Goal: Navigation & Orientation: Go to known website

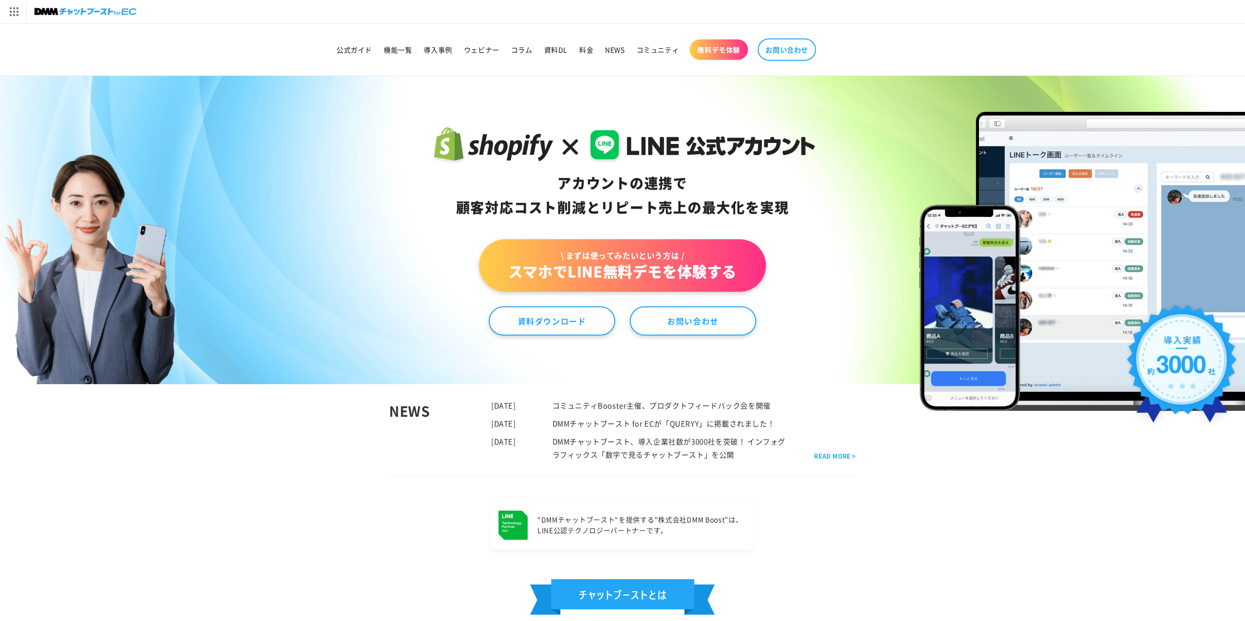
click at [100, 12] on img at bounding box center [86, 12] width 102 height 14
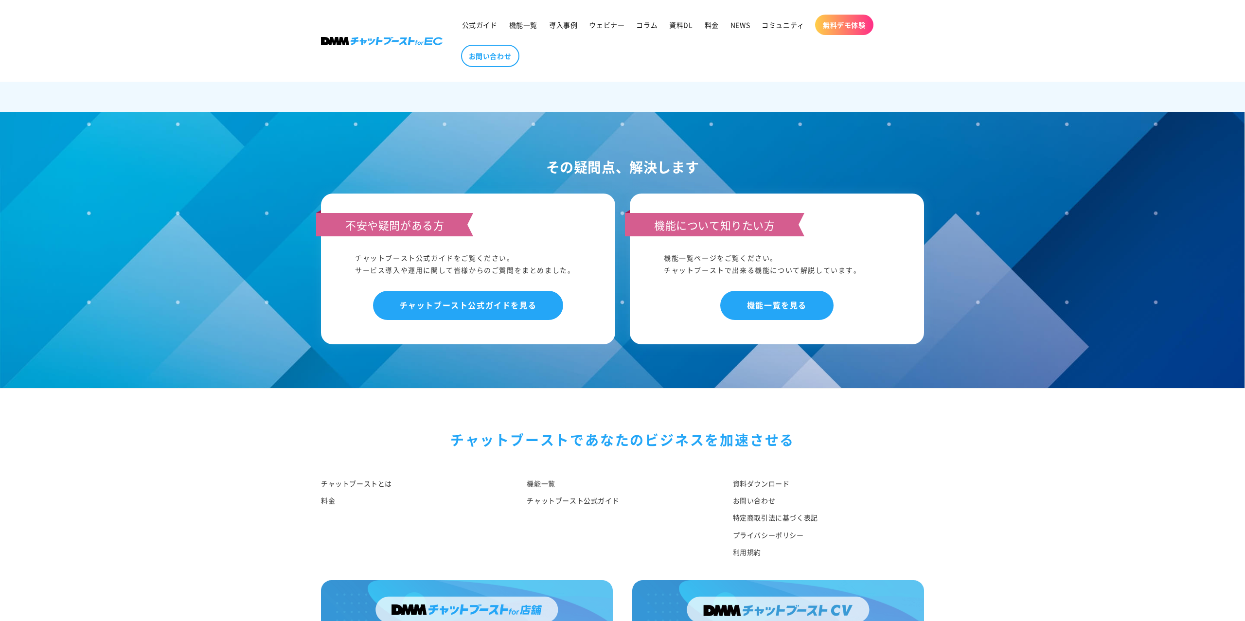
scroll to position [4878, 0]
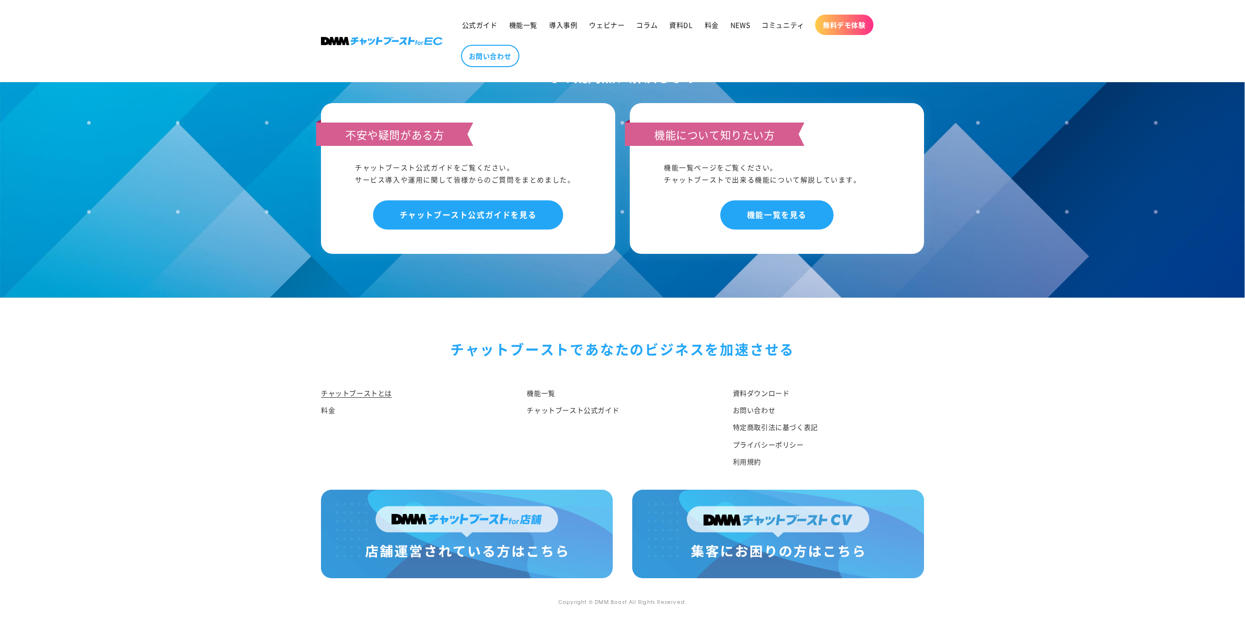
click at [487, 527] on img at bounding box center [467, 534] width 292 height 89
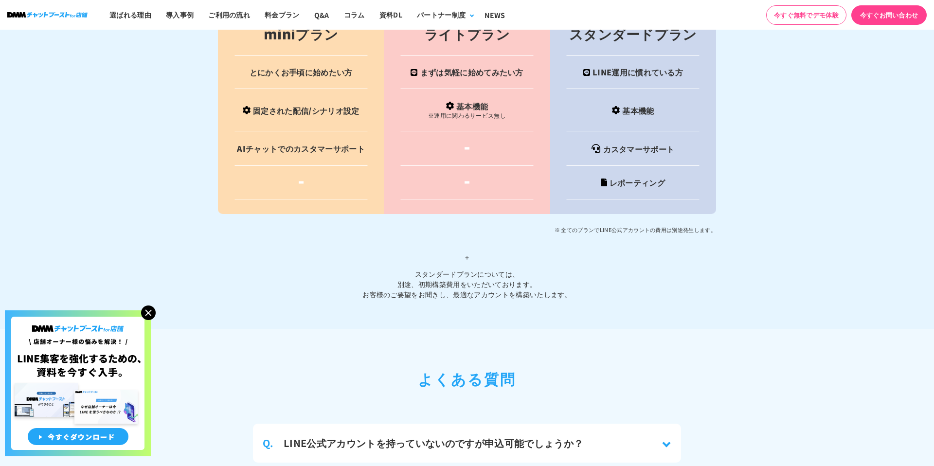
scroll to position [5050, 0]
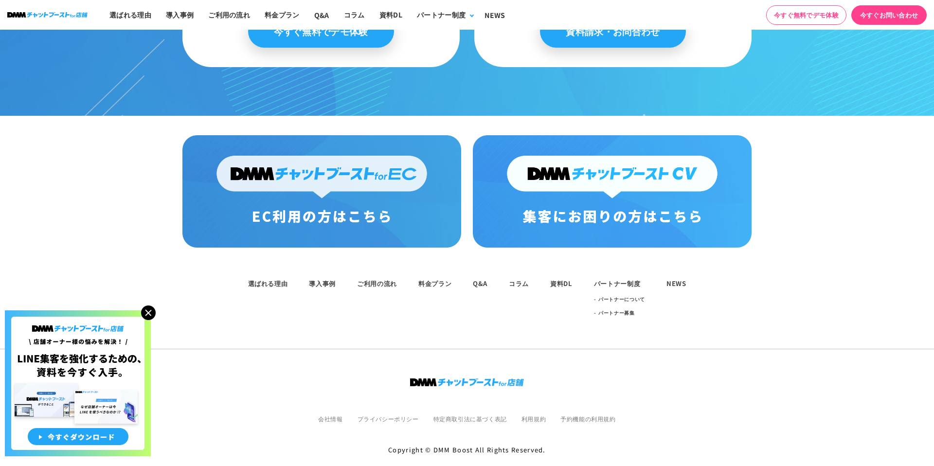
click at [641, 160] on img at bounding box center [612, 191] width 279 height 112
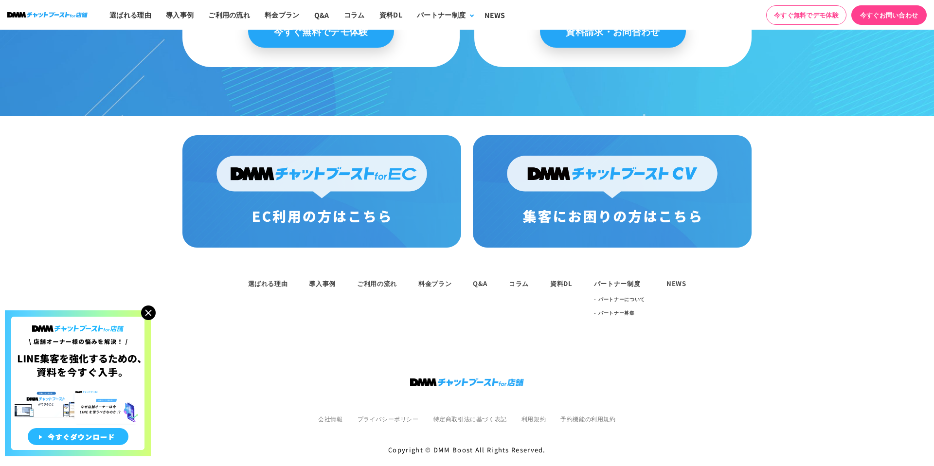
click at [91, 396] on img at bounding box center [78, 383] width 146 height 146
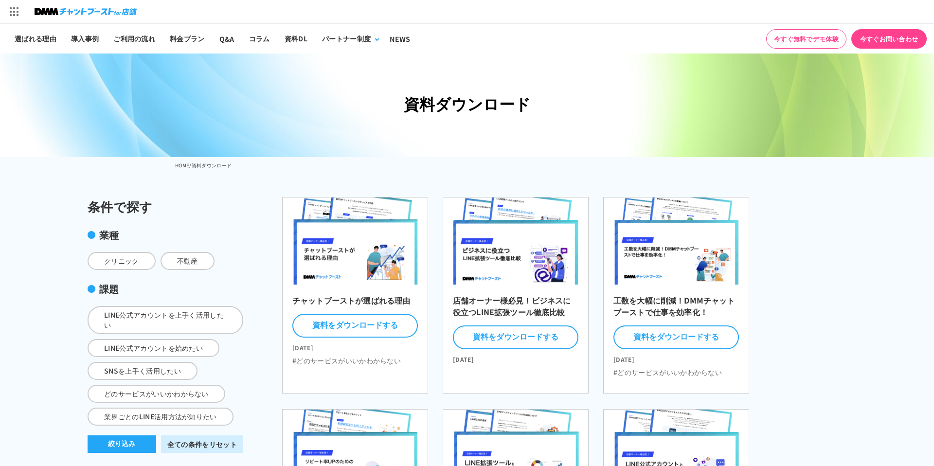
click at [102, 11] on img at bounding box center [86, 12] width 102 height 14
